Goal: Task Accomplishment & Management: Manage account settings

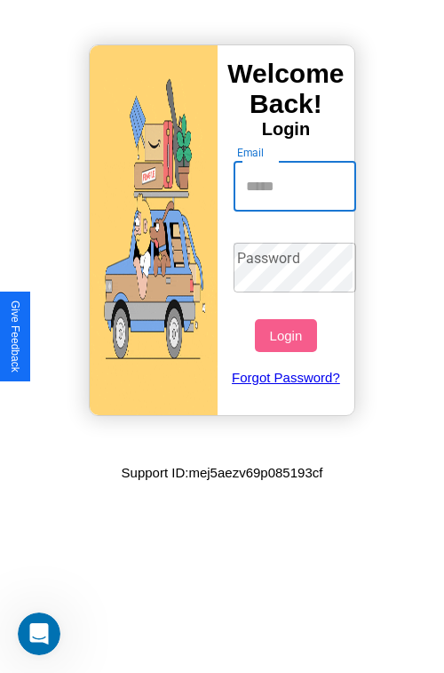
click at [297, 186] on input "Email" at bounding box center [296, 187] width 124 height 50
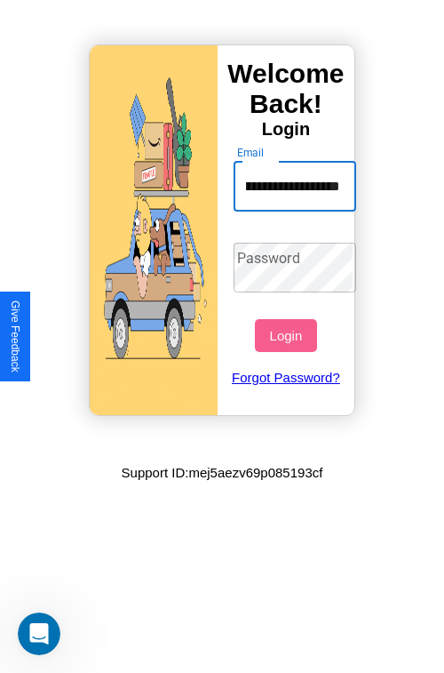
scroll to position [0, 111]
type input "**********"
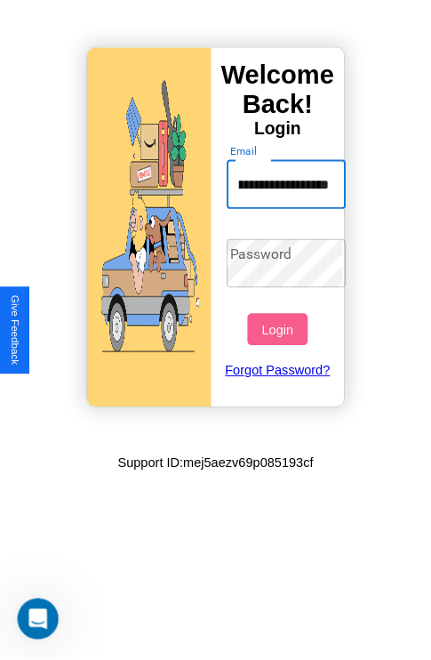
scroll to position [0, 0]
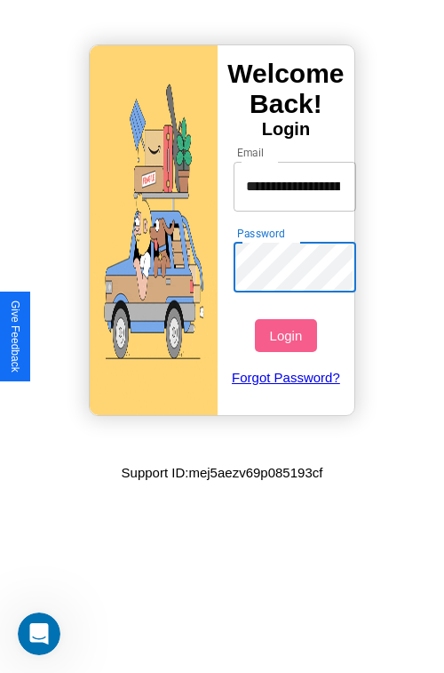
click at [288, 335] on button "Login" at bounding box center [285, 335] width 61 height 33
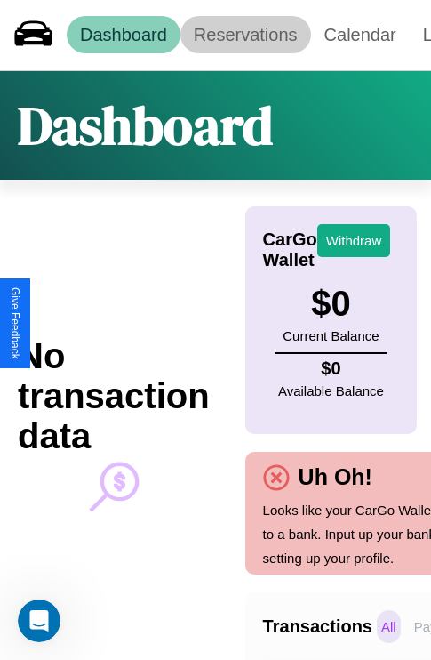
click at [245, 35] on link "Reservations" at bounding box center [245, 34] width 131 height 37
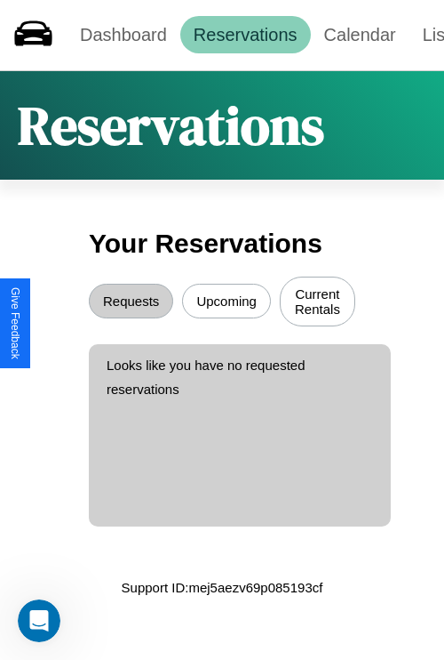
click at [227, 303] on button "Upcoming" at bounding box center [226, 301] width 89 height 35
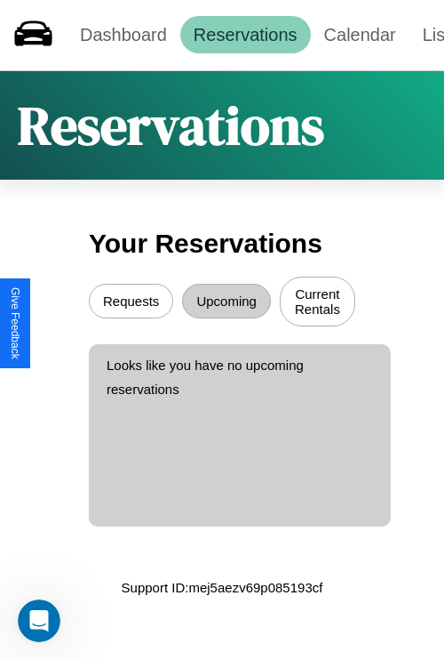
click at [131, 303] on button "Requests" at bounding box center [131, 301] width 84 height 35
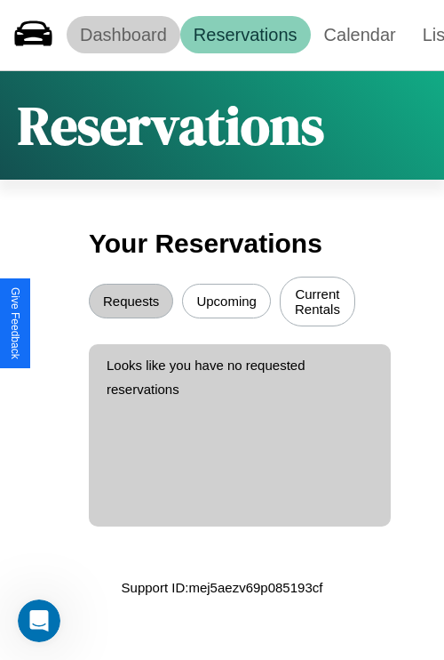
click at [123, 35] on link "Dashboard" at bounding box center [124, 34] width 114 height 37
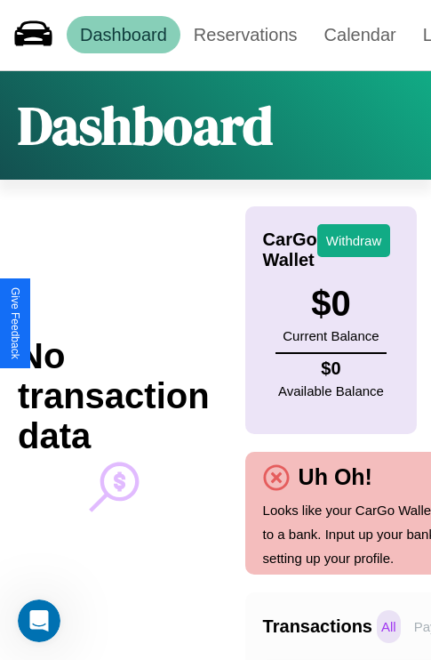
scroll to position [0, 131]
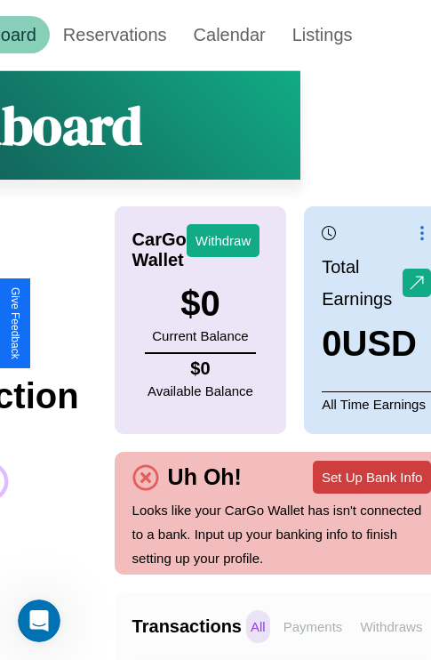
click at [372, 476] on button "Set Up Bank Info" at bounding box center [372, 476] width 118 height 33
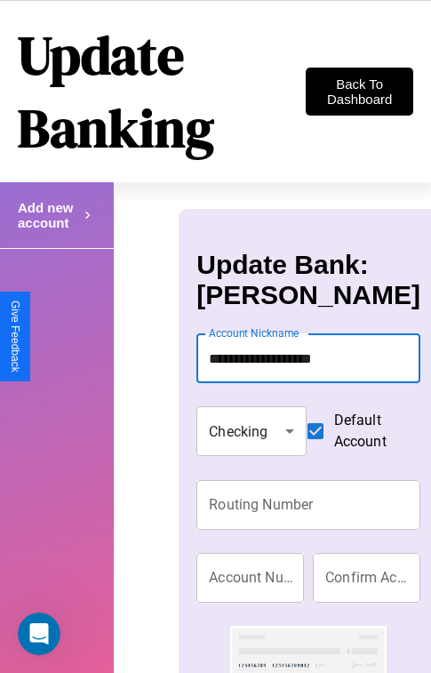
type input "**********"
